Goal: Task Accomplishment & Management: Manage account settings

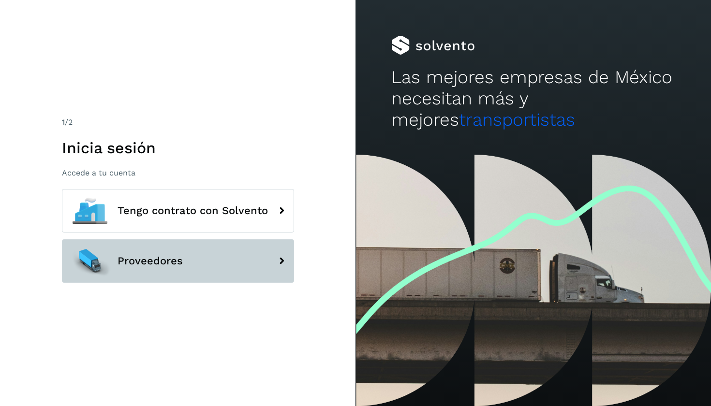
click at [224, 254] on button "Proveedores" at bounding box center [178, 261] width 232 height 44
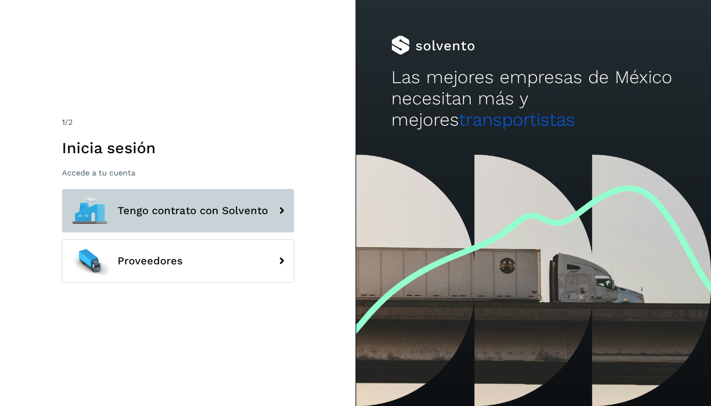
click at [149, 206] on span "Tengo contrato con Solvento" at bounding box center [193, 211] width 150 height 12
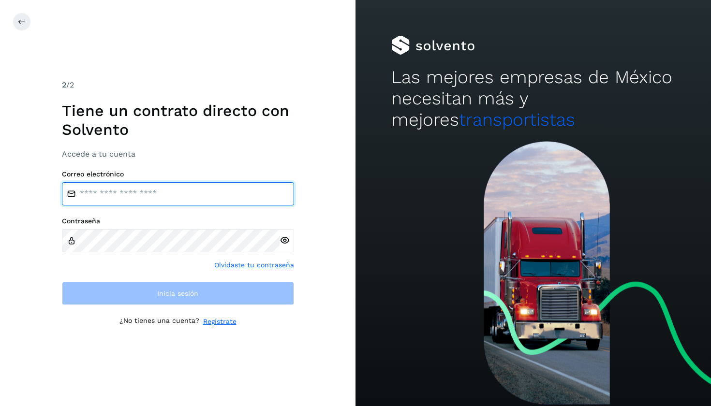
type input "**********"
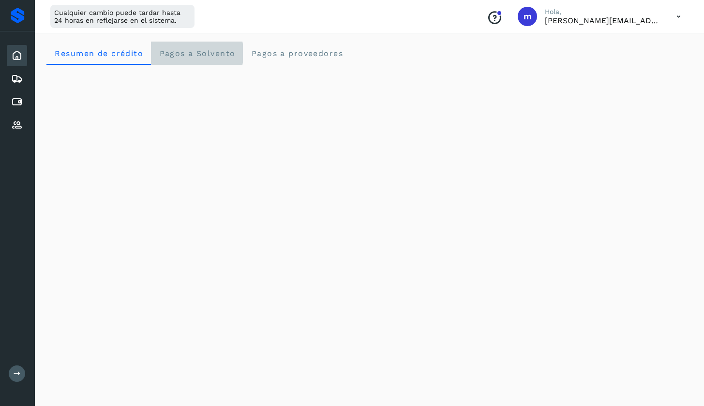
click at [199, 56] on span "Pagos a Solvento" at bounding box center [197, 53] width 76 height 9
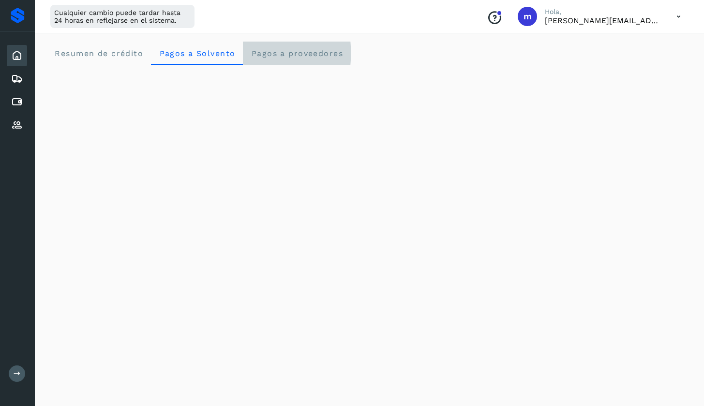
click at [279, 51] on span "Pagos a proveedores" at bounding box center [297, 53] width 92 height 9
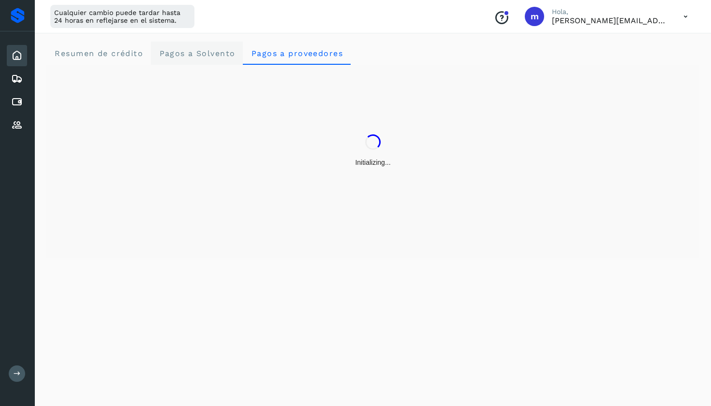
click at [201, 49] on span "Pagos a Solvento" at bounding box center [197, 53] width 76 height 9
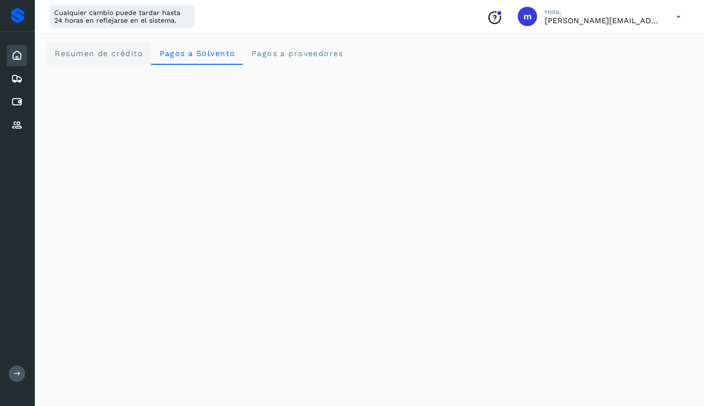
click at [87, 44] on crédito "Resumen de crédito" at bounding box center [98, 53] width 104 height 23
